Goal: Task Accomplishment & Management: Manage account settings

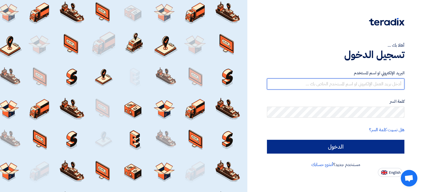
type input "[EMAIL_ADDRESS][DOMAIN_NAME]"
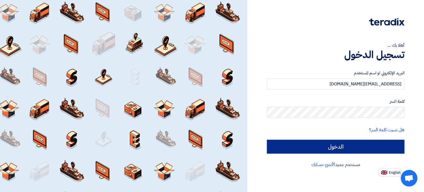
click at [292, 145] on input "الدخول" at bounding box center [336, 147] width 138 height 14
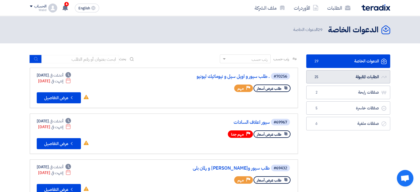
click at [344, 76] on link "الطلبات المقبولة الطلبات المقبولة 25" at bounding box center [348, 77] width 84 height 14
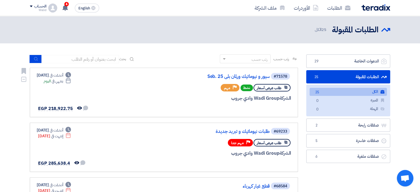
click at [256, 80] on div "#71578 سيور و نيوماتيك ورلمان [GEOGRAPHIC_DATA]. 25 طلب عرض أسعار نشط Priority …" at bounding box center [224, 92] width 133 height 40
click at [256, 78] on link "سيور و نيوماتيك ورلمان بلي Seb. 25" at bounding box center [214, 76] width 111 height 5
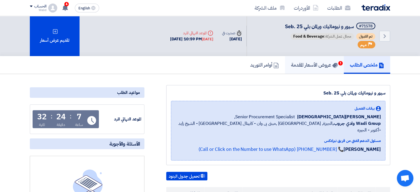
click at [303, 62] on h5 "عروض الأسعار المقدمة 1" at bounding box center [314, 65] width 47 height 6
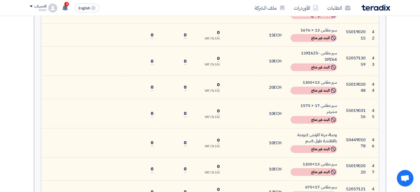
scroll to position [1243, 0]
